Goal: Task Accomplishment & Management: Manage account settings

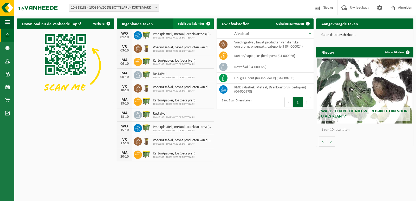
click at [194, 23] on span "Bekijk uw kalender" at bounding box center [191, 23] width 27 height 3
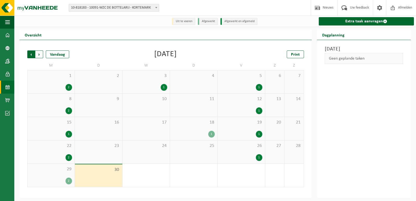
click at [38, 54] on span "Volgende" at bounding box center [39, 54] width 8 height 8
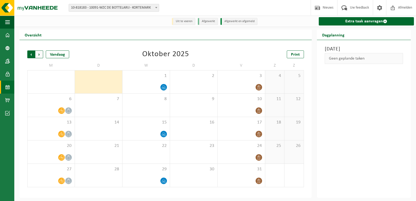
click at [41, 56] on span "Volgende" at bounding box center [39, 54] width 8 height 8
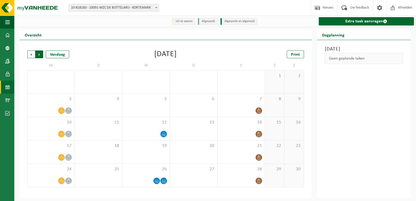
click at [33, 54] on span "Vorige" at bounding box center [31, 54] width 8 height 8
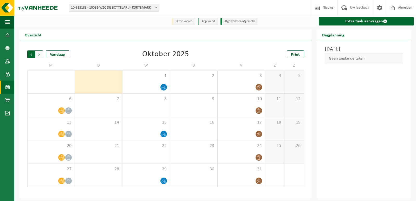
click at [38, 54] on span "Volgende" at bounding box center [39, 54] width 8 height 8
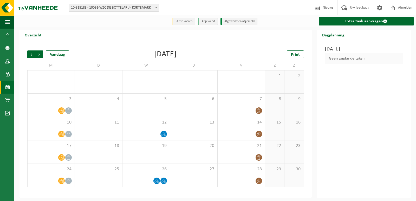
click at [38, 54] on span "Volgende" at bounding box center [39, 54] width 8 height 8
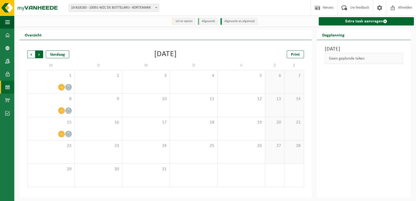
click at [32, 55] on span "Vorige" at bounding box center [31, 54] width 8 height 8
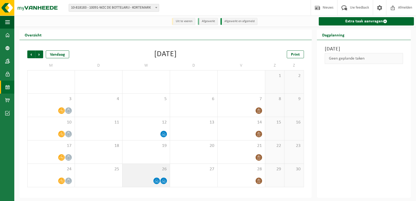
click at [157, 182] on icon at bounding box center [156, 182] width 1 height 2
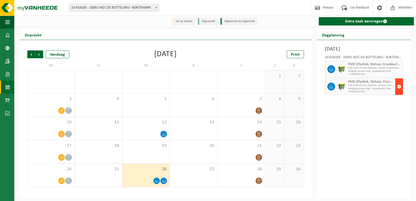
click at [400, 87] on span "button" at bounding box center [399, 86] width 4 height 10
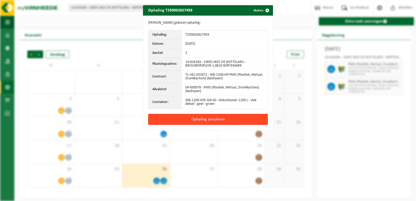
click at [203, 119] on button "Ophaling annuleren" at bounding box center [208, 119] width 120 height 11
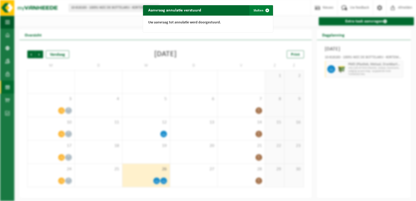
click at [266, 9] on span "button" at bounding box center [267, 10] width 10 height 10
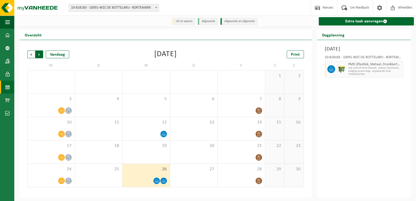
click at [32, 54] on span "Vorige" at bounding box center [31, 54] width 8 height 8
